Goal: Information Seeking & Learning: Learn about a topic

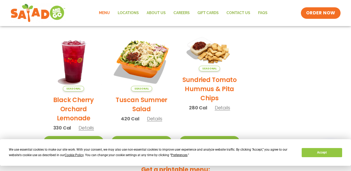
scroll to position [249, 0]
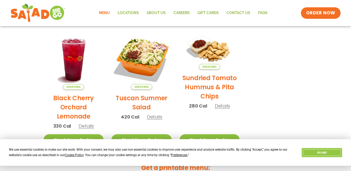
click at [327, 152] on button "Accept" at bounding box center [321, 152] width 40 height 9
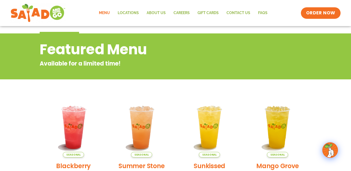
scroll to position [0, 0]
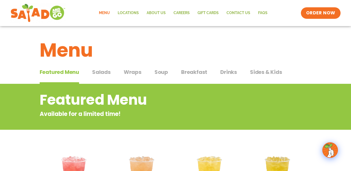
click at [103, 71] on span "Salads" at bounding box center [101, 72] width 19 height 8
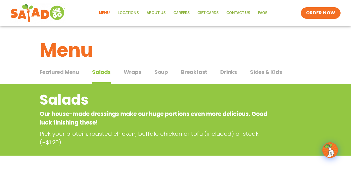
click at [200, 72] on span "Breakfast" at bounding box center [194, 72] width 26 height 8
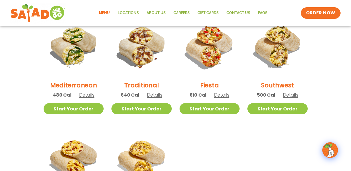
scroll to position [147, 0]
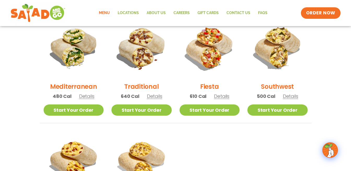
click at [89, 96] on span "Details" at bounding box center [86, 96] width 15 height 7
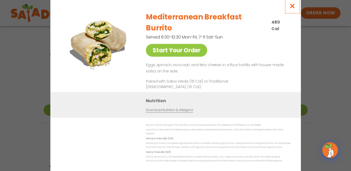
click at [291, 9] on icon "Close modal" at bounding box center [292, 5] width 7 height 5
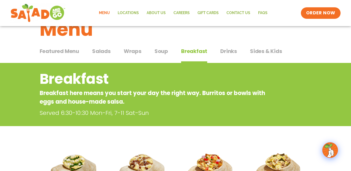
scroll to position [21, 0]
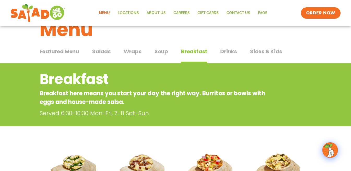
click at [228, 52] on span "Drinks" at bounding box center [228, 51] width 17 height 8
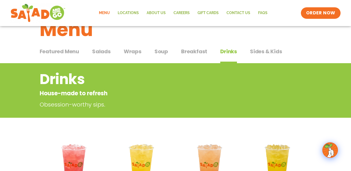
scroll to position [22, 0]
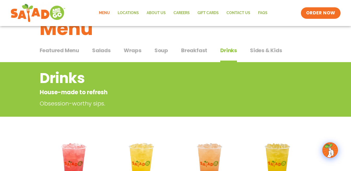
click at [197, 52] on span "Breakfast" at bounding box center [194, 50] width 26 height 8
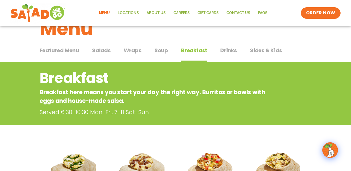
click at [229, 54] on button "Drinks Drinks" at bounding box center [228, 54] width 17 height 16
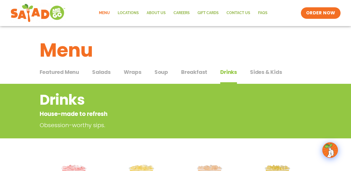
click at [109, 72] on span "Salads" at bounding box center [101, 72] width 19 height 8
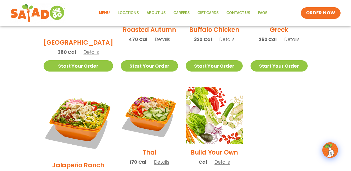
scroll to position [354, 0]
